Goal: Register for event/course

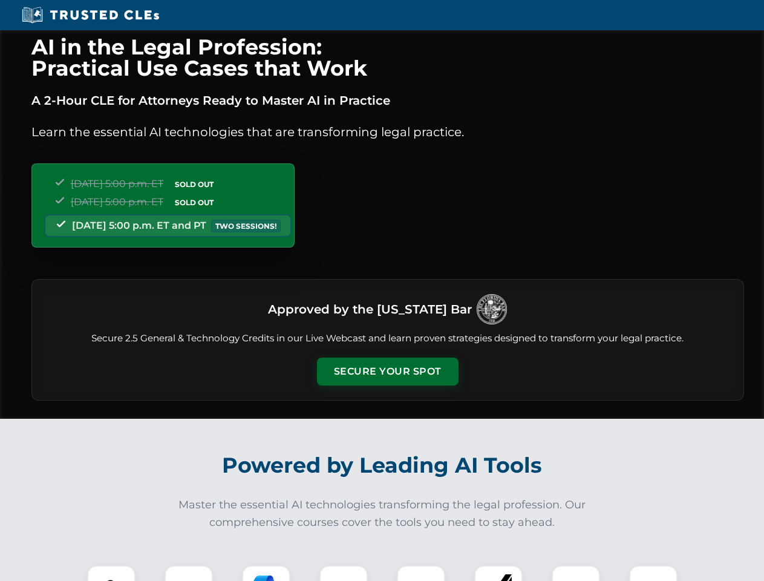
click at [387, 371] on button "Secure Your Spot" at bounding box center [388, 371] width 142 height 28
click at [111, 573] on img at bounding box center [111, 589] width 35 height 35
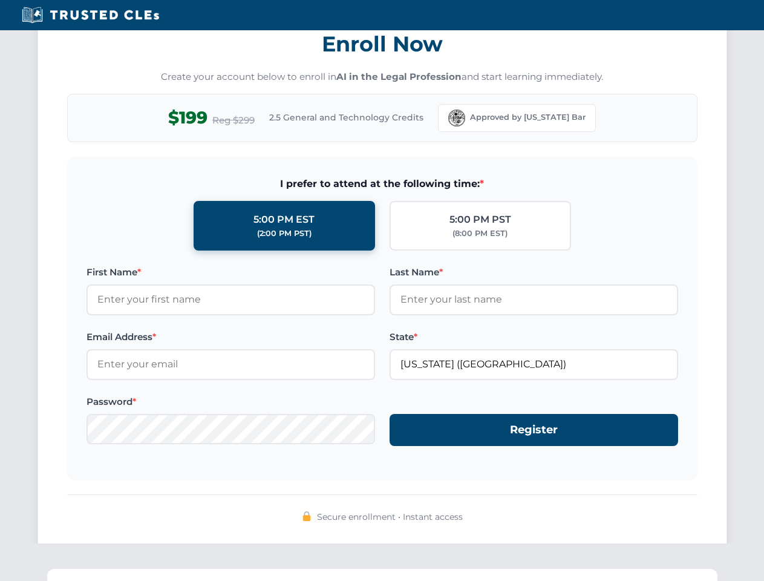
scroll to position [1187, 0]
